Goal: Task Accomplishment & Management: Use online tool/utility

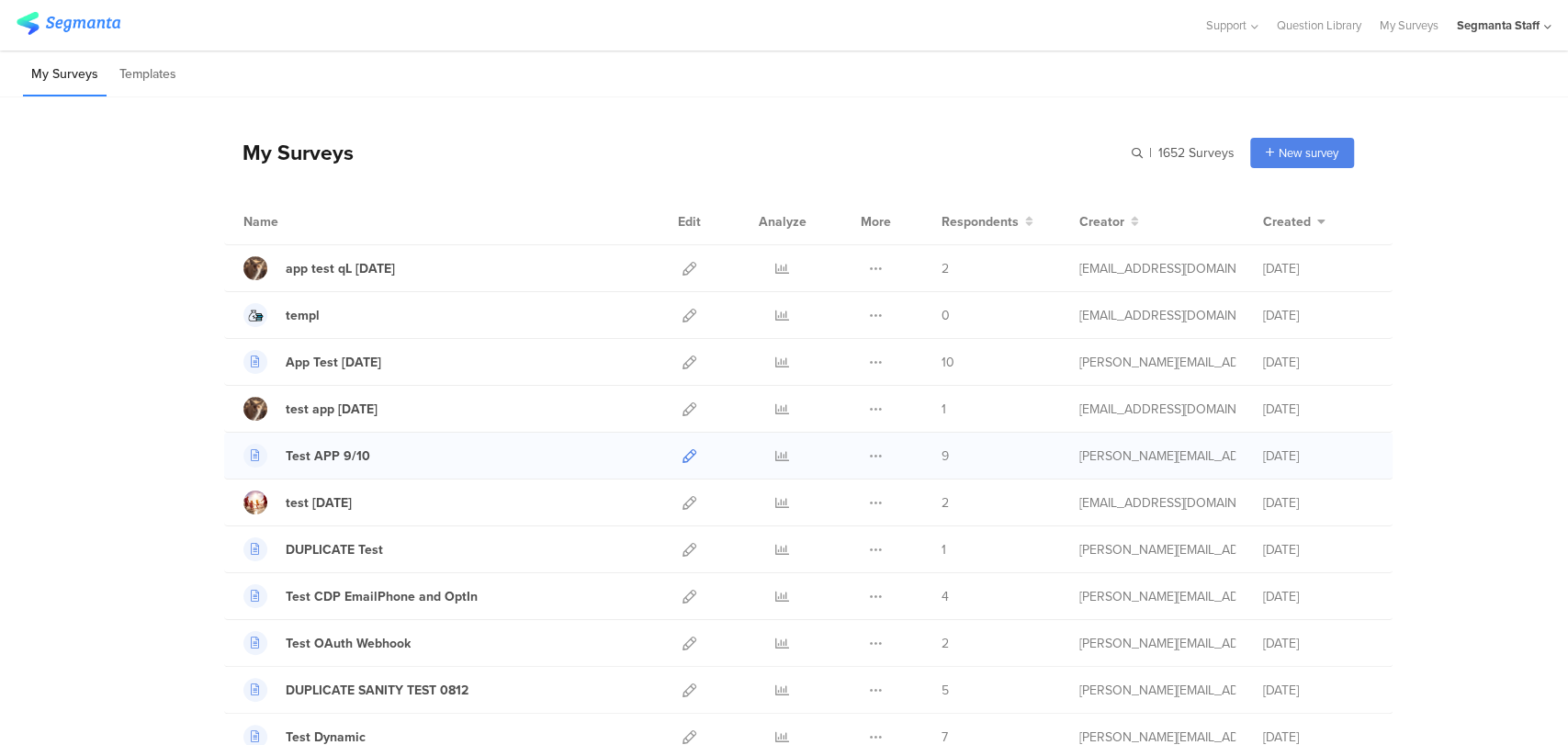
click at [682, 467] on link at bounding box center [689, 455] width 14 height 46
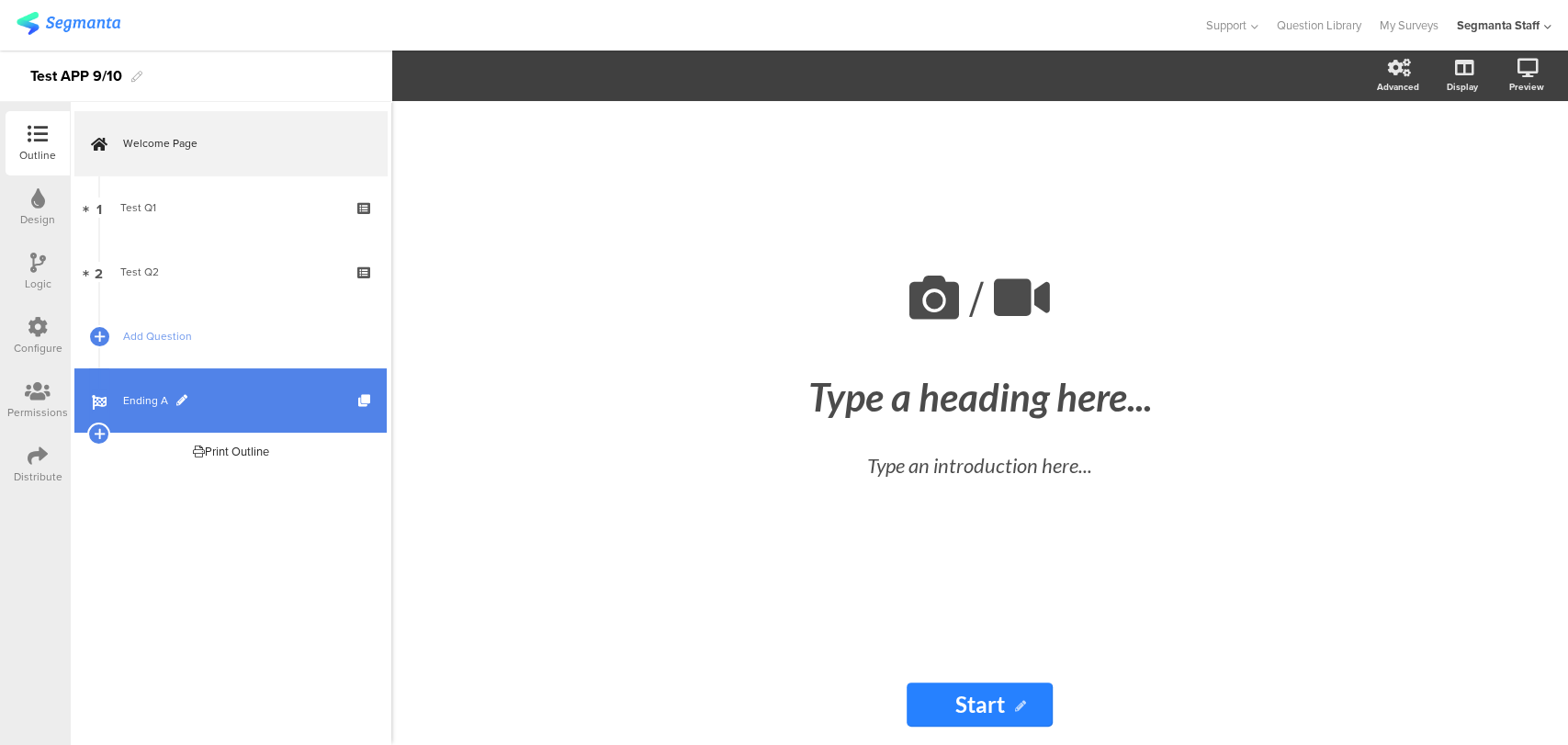
click at [128, 383] on link "Ending A" at bounding box center [230, 400] width 312 height 64
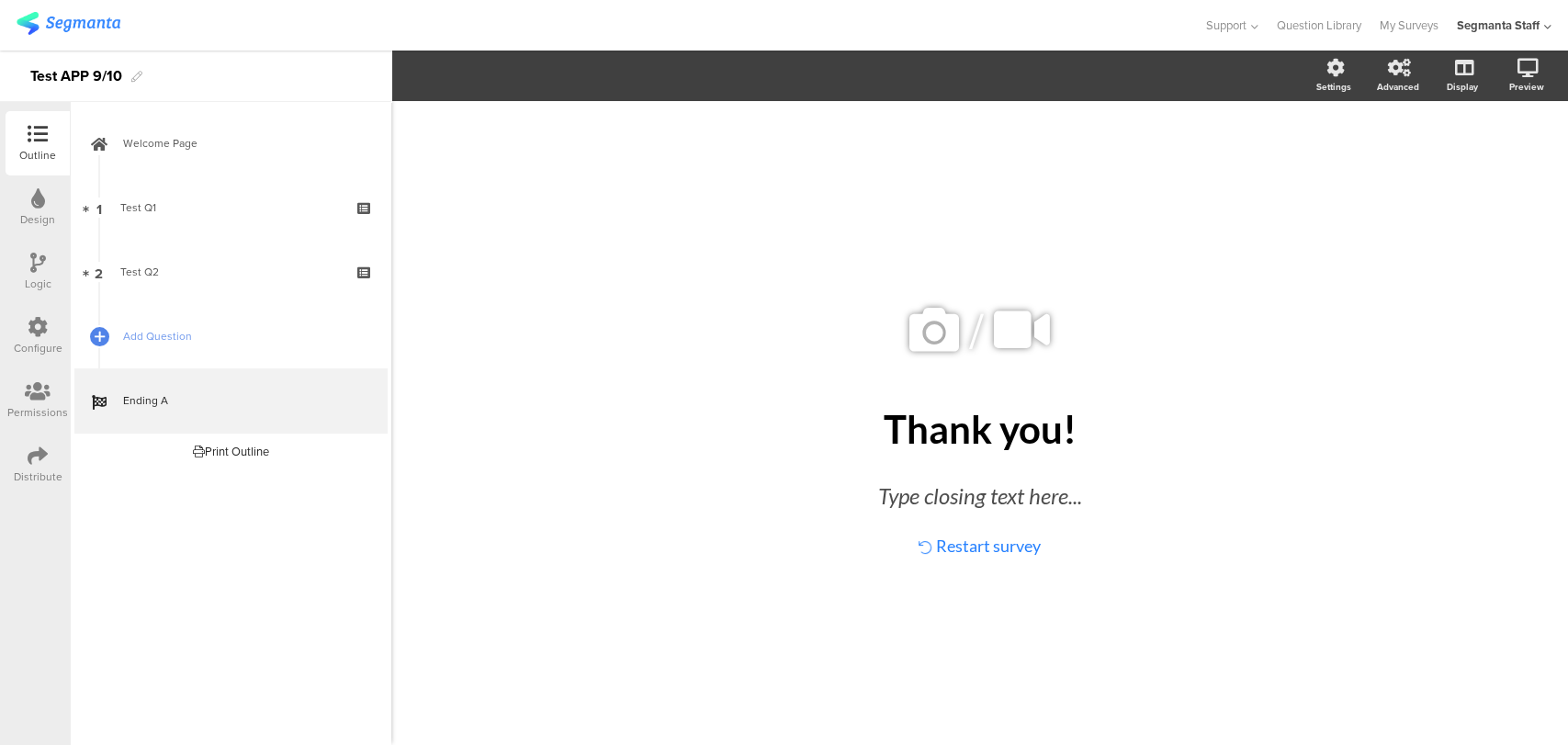
click at [24, 478] on div "Distribute" at bounding box center [39, 477] width 49 height 17
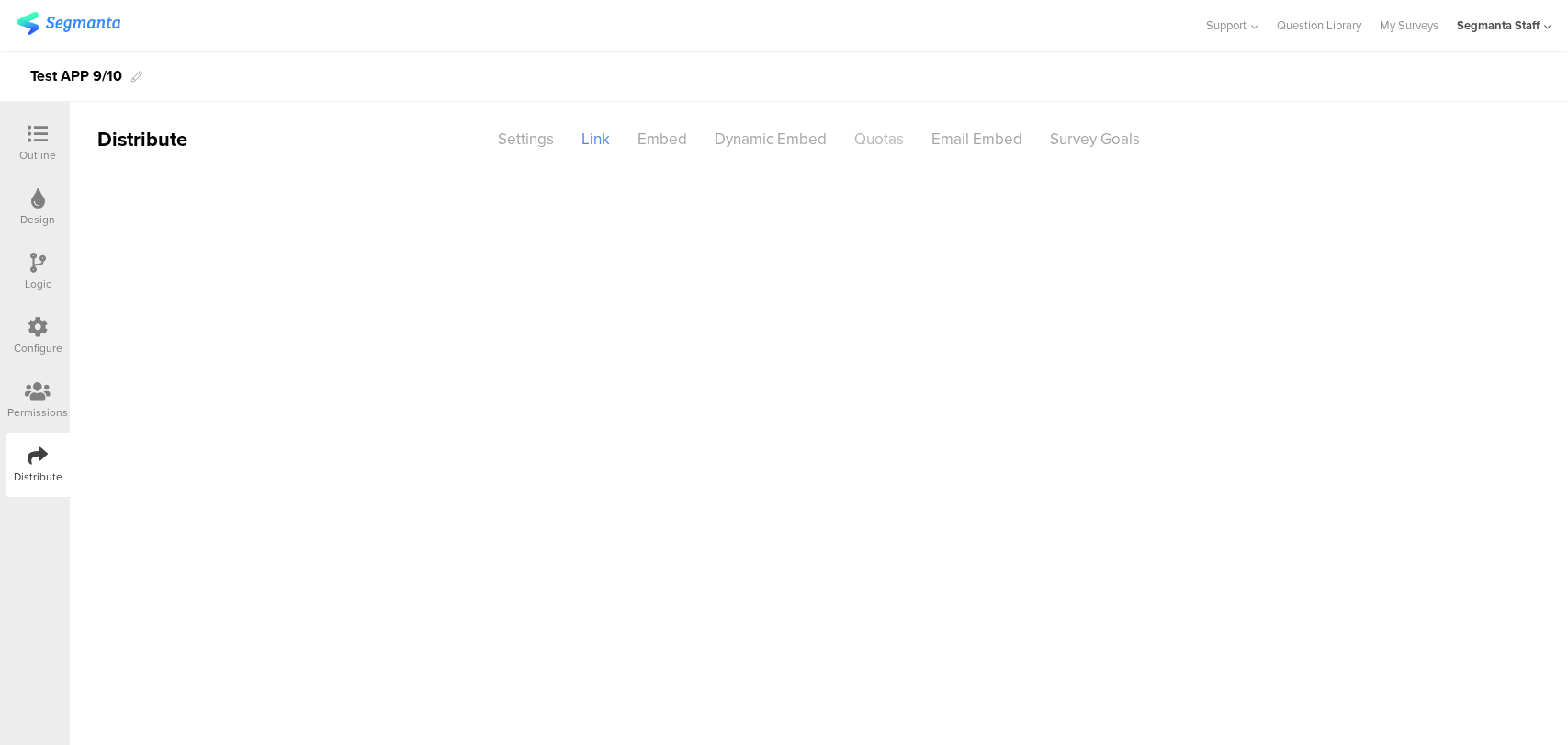
click at [884, 151] on div "Quotas" at bounding box center [879, 139] width 77 height 32
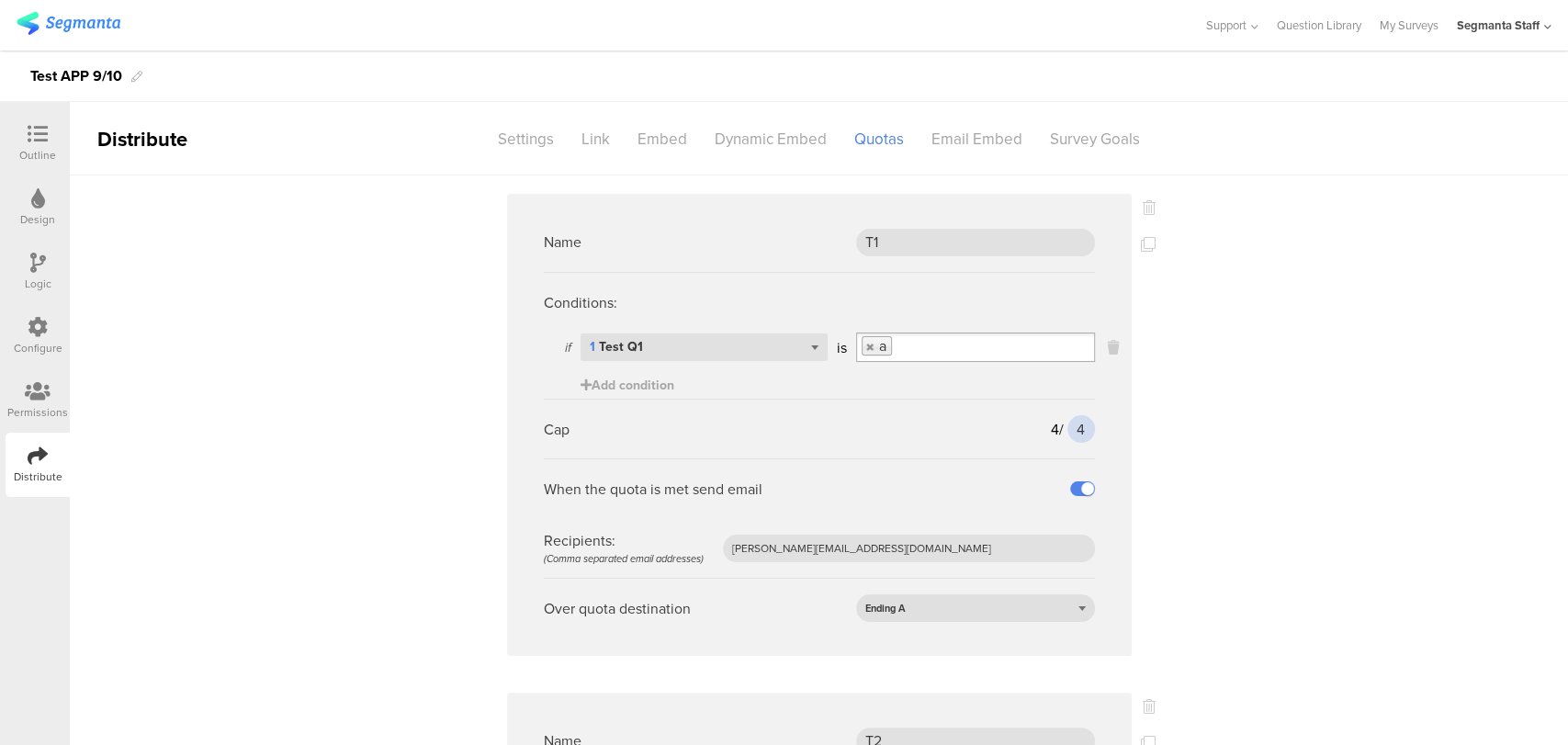
click at [1078, 423] on input "4" at bounding box center [1081, 429] width 27 height 27
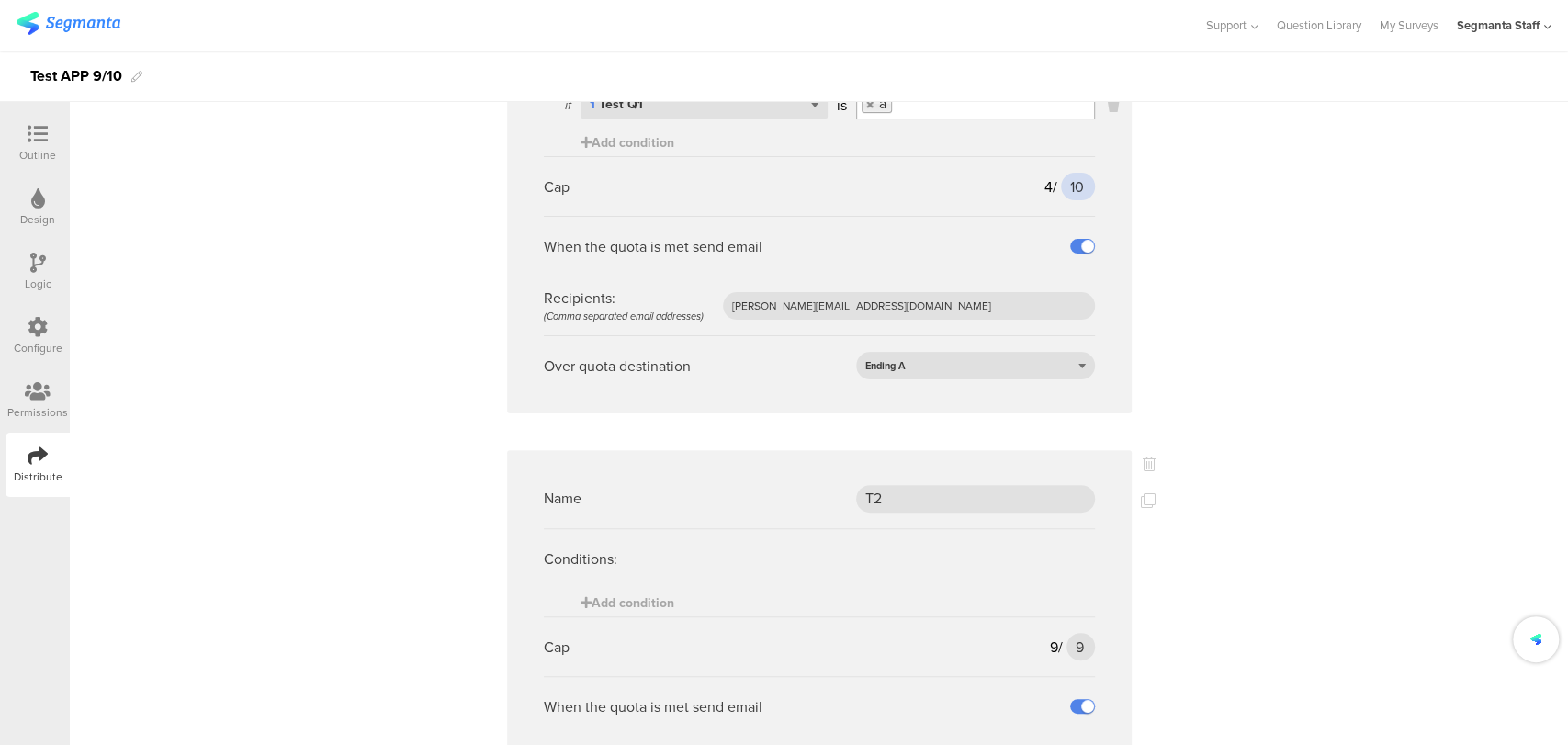
scroll to position [408, 0]
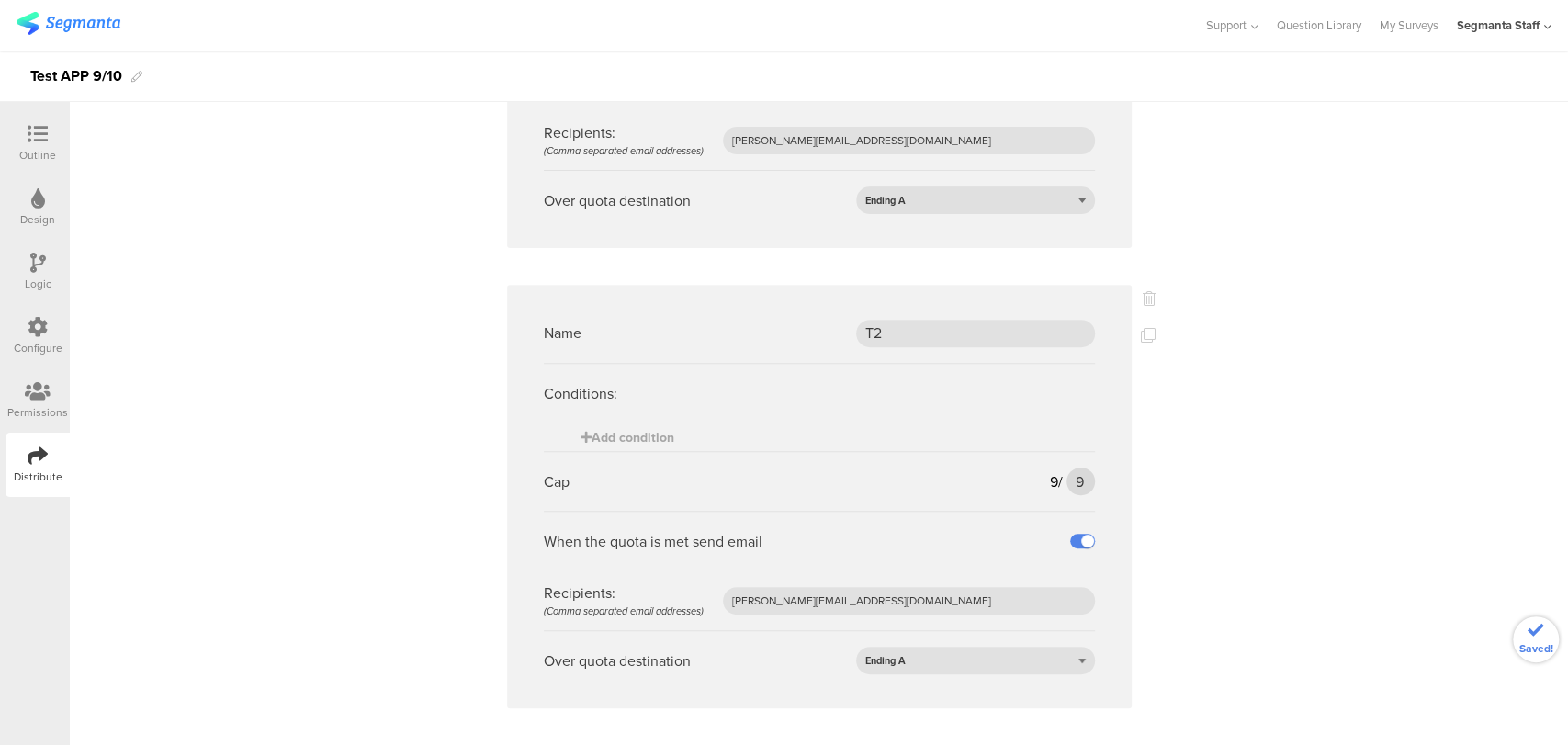
type input "10"
click at [1083, 478] on input "9" at bounding box center [1080, 480] width 27 height 27
type input "15"
click at [1278, 402] on div "Name T1 Conditions: if Select question... 1 Test Q1 is a Add condition Cap 4 / …" at bounding box center [819, 284] width 1498 height 1035
click at [22, 134] on div at bounding box center [37, 136] width 37 height 23
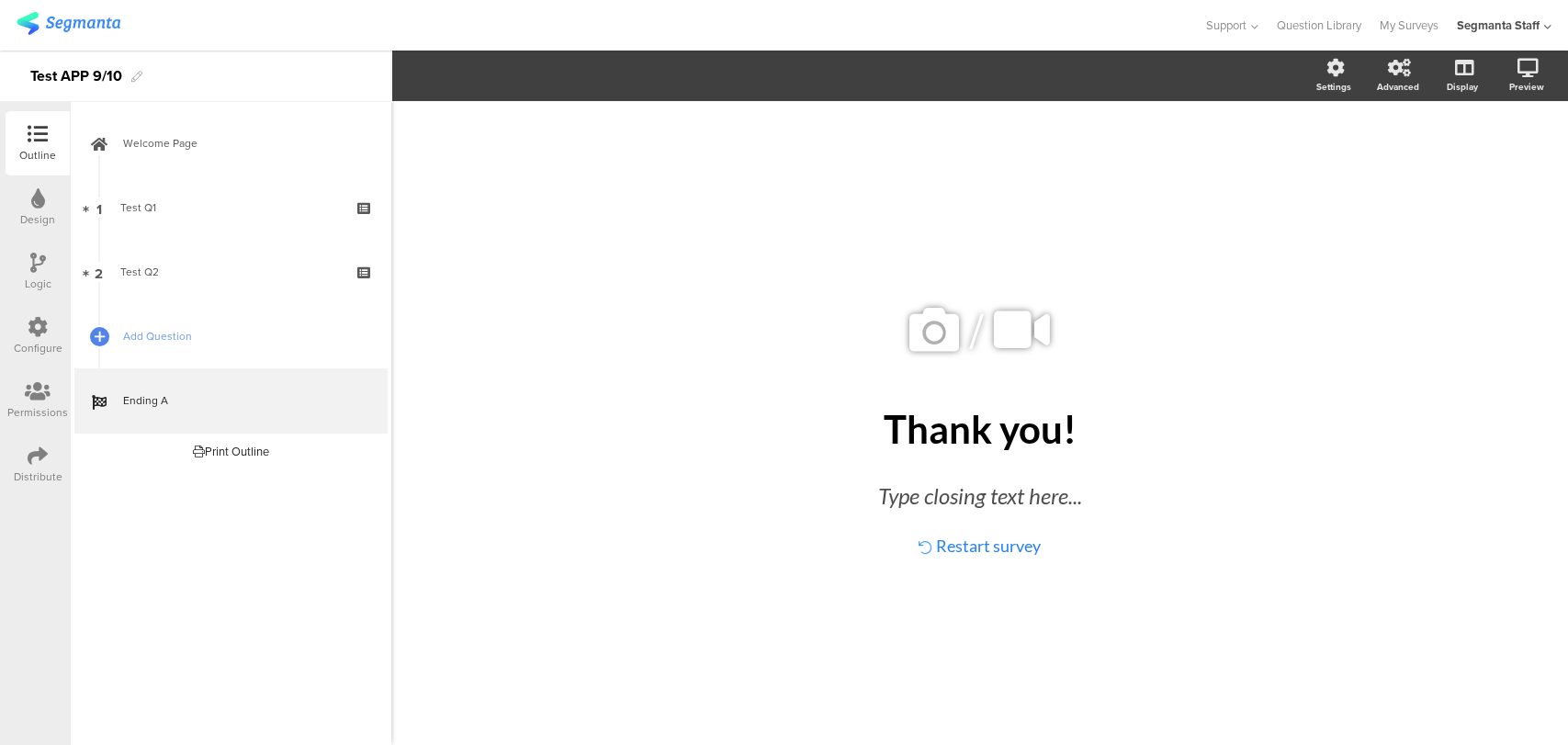
click at [10, 466] on div "Distribute" at bounding box center [38, 464] width 64 height 64
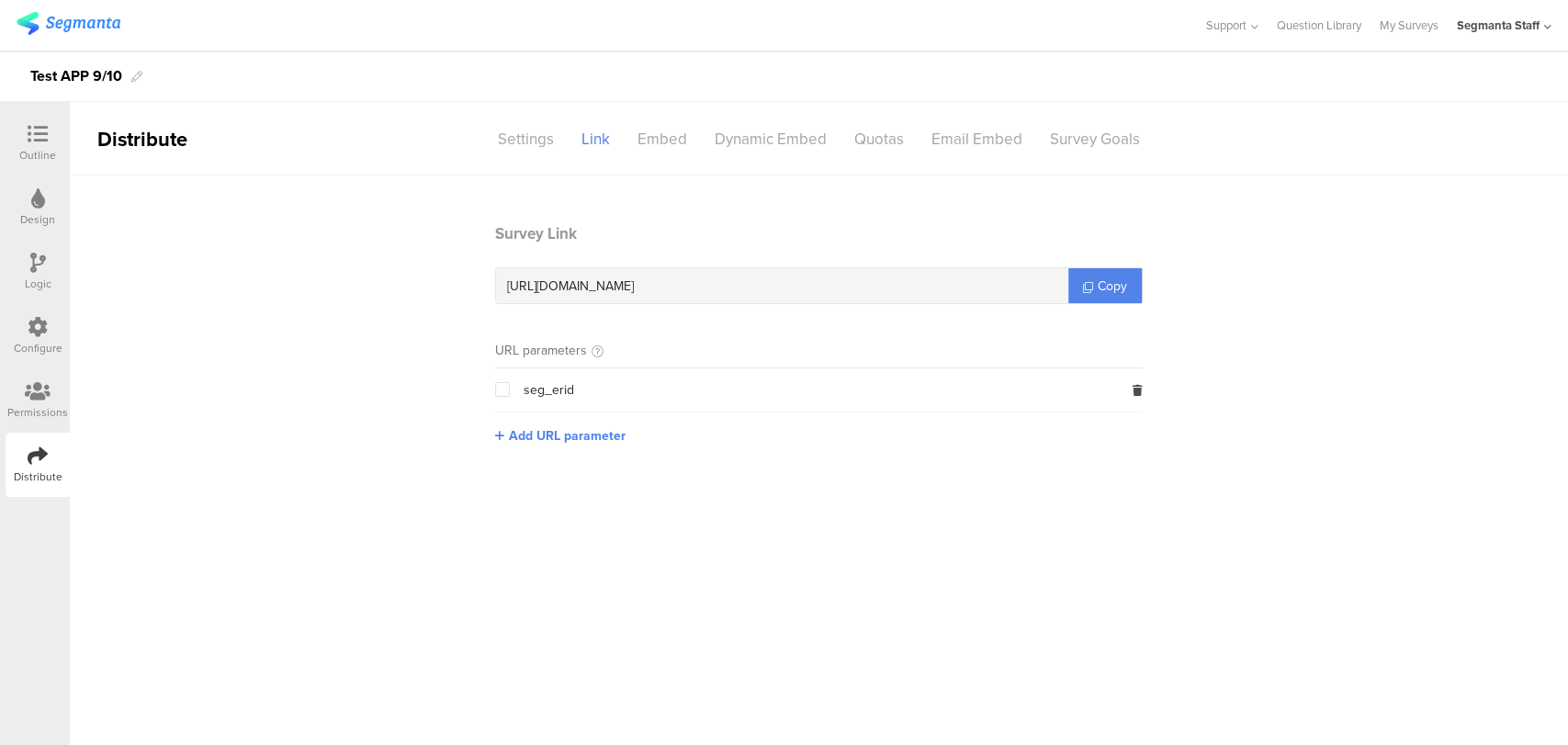
click at [497, 394] on span at bounding box center [502, 390] width 15 height 15
click at [510, 382] on input "checkbox" at bounding box center [510, 382] width 0 height 0
click at [1097, 288] on link "Copy" at bounding box center [1105, 285] width 74 height 35
copy icon
click at [1098, 288] on span "Copy" at bounding box center [1112, 285] width 29 height 19
